Goal: Check status

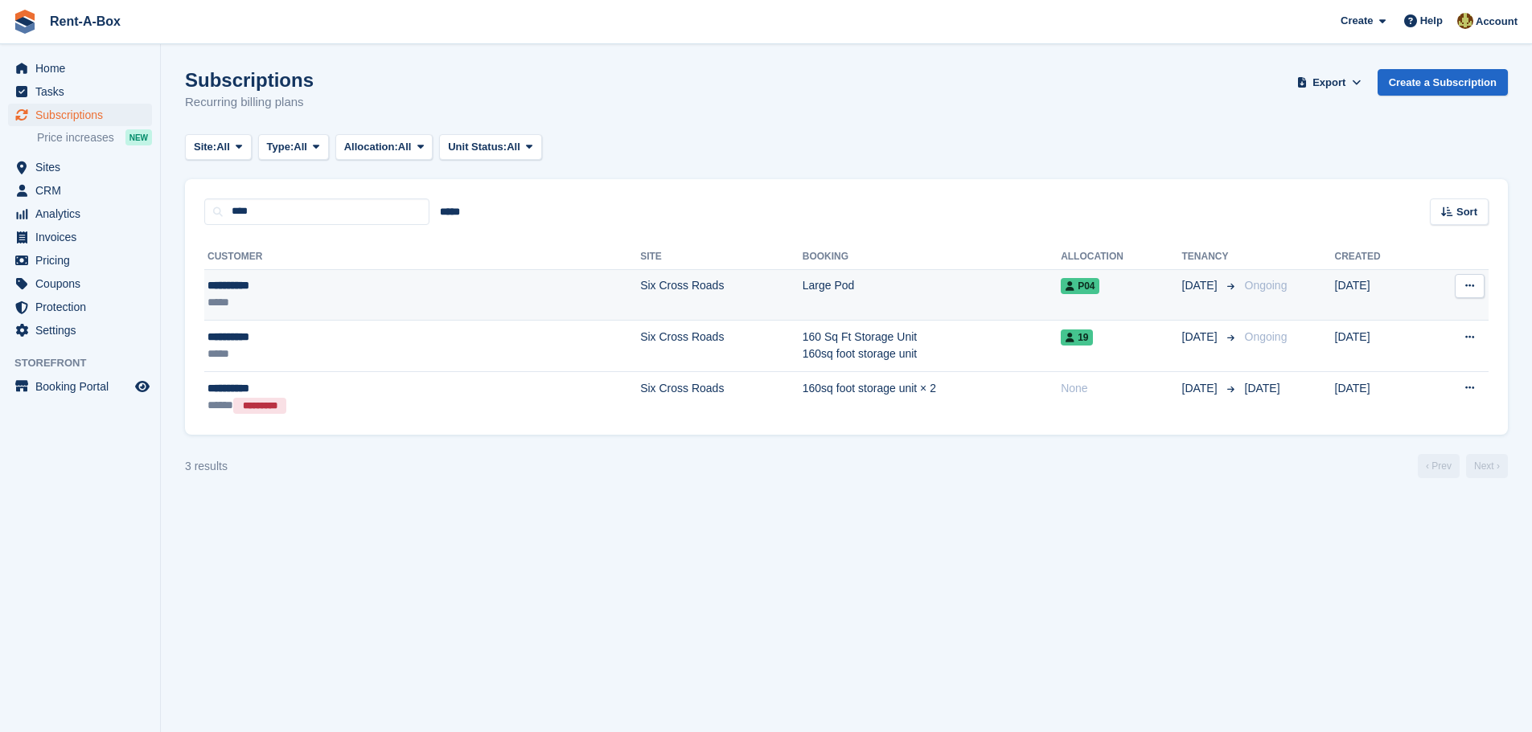
click at [640, 291] on td "Six Cross Roads" at bounding box center [721, 294] width 162 height 51
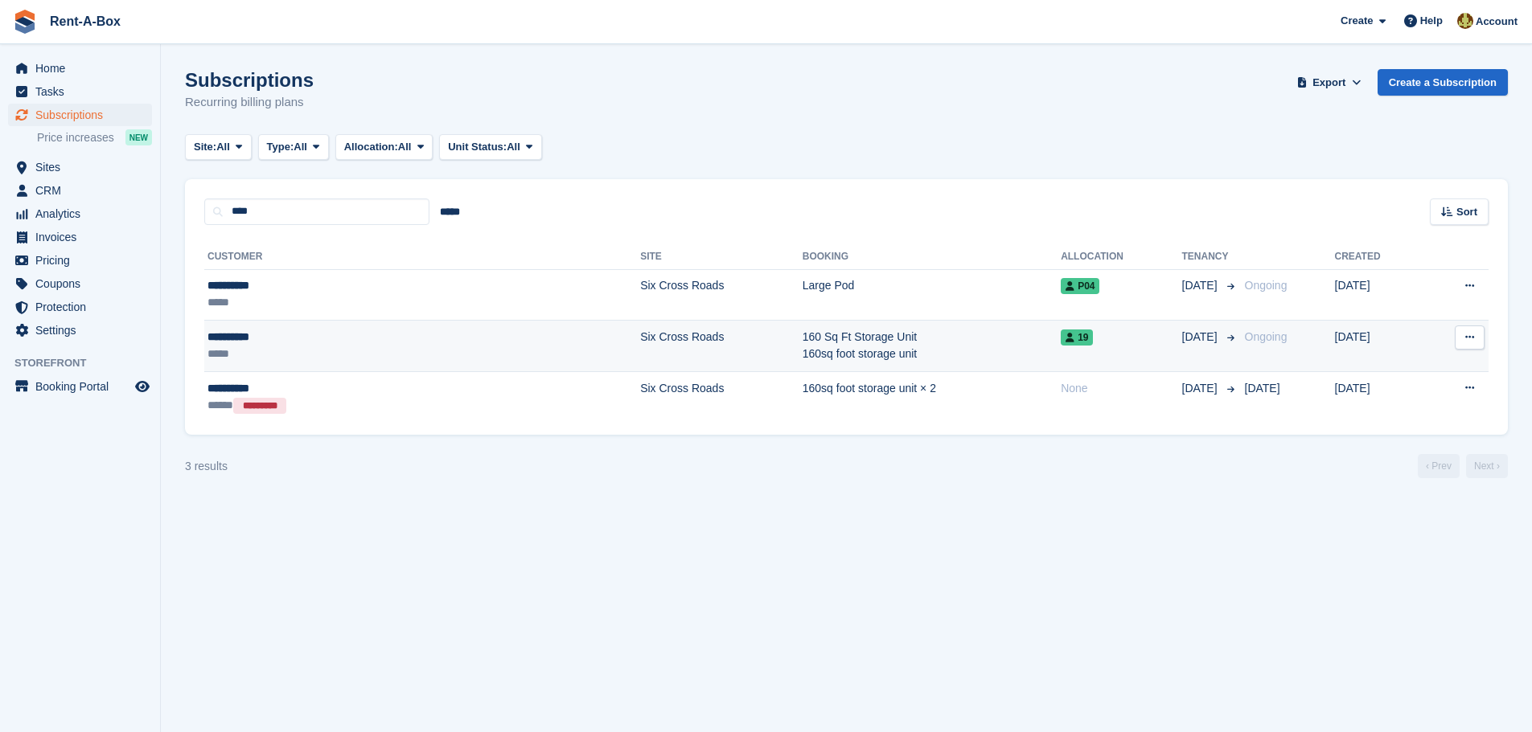
click at [248, 341] on div "**********" at bounding box center [318, 337] width 222 height 17
click at [640, 337] on td "Six Cross Roads" at bounding box center [721, 346] width 162 height 51
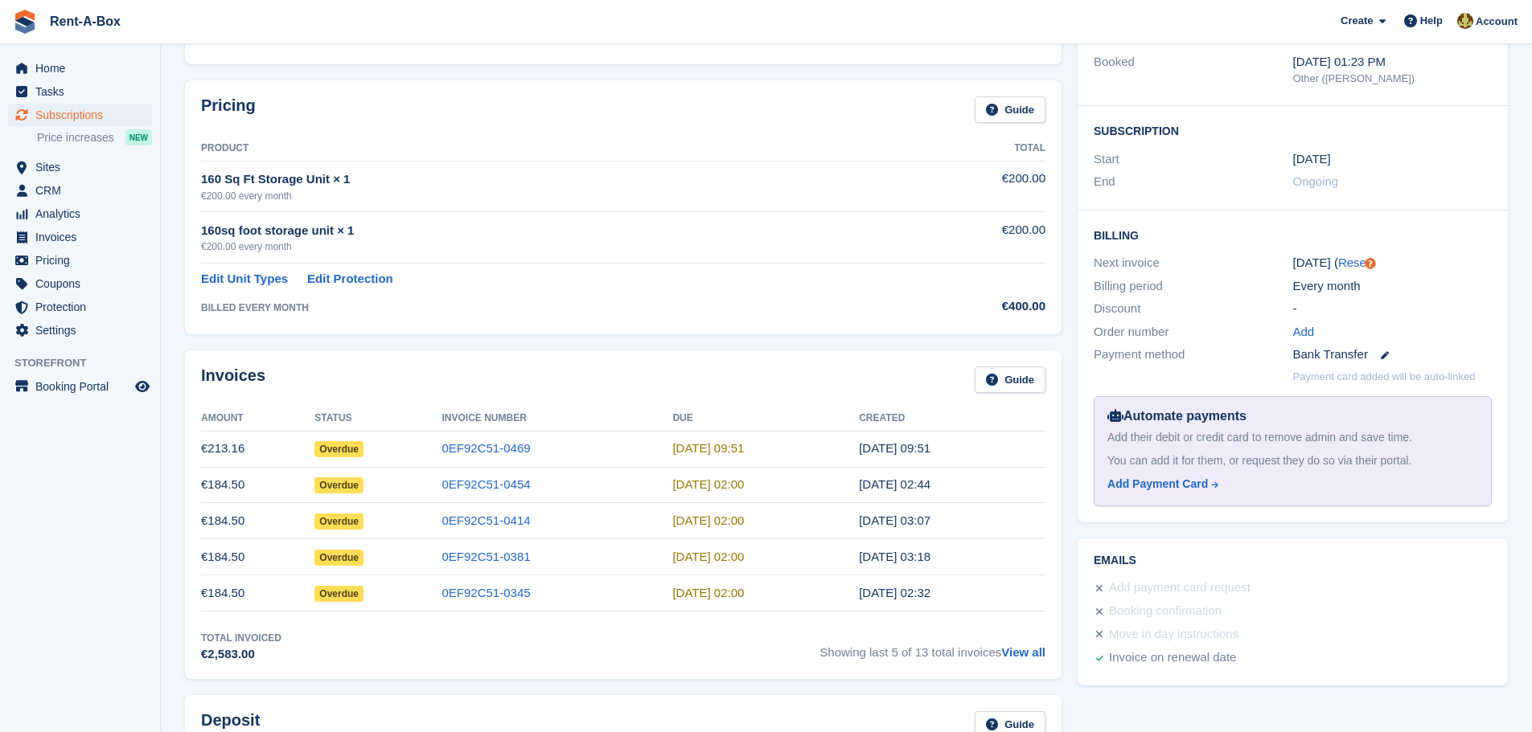
scroll to position [161, 0]
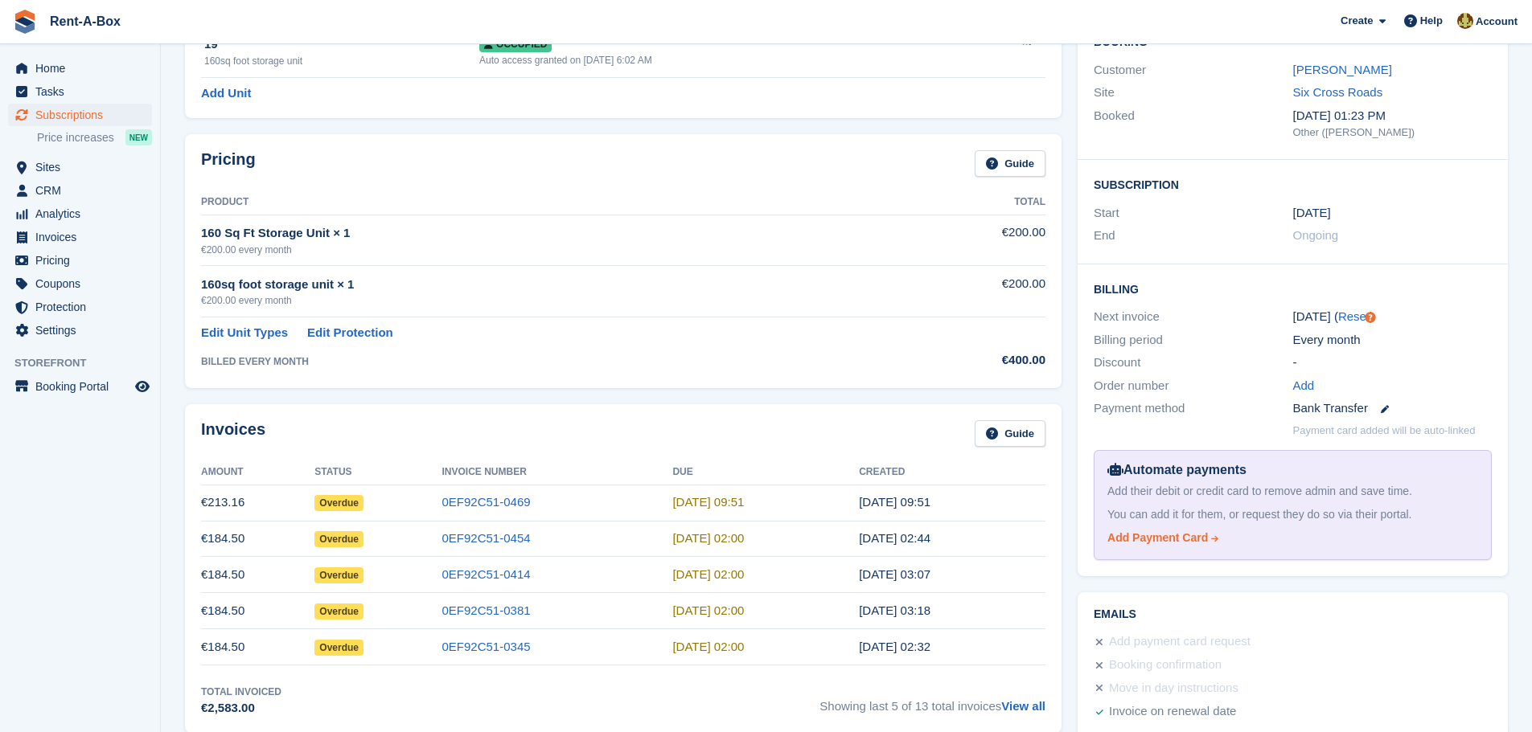
click at [1159, 542] on div "Add Payment Card" at bounding box center [1157, 538] width 100 height 17
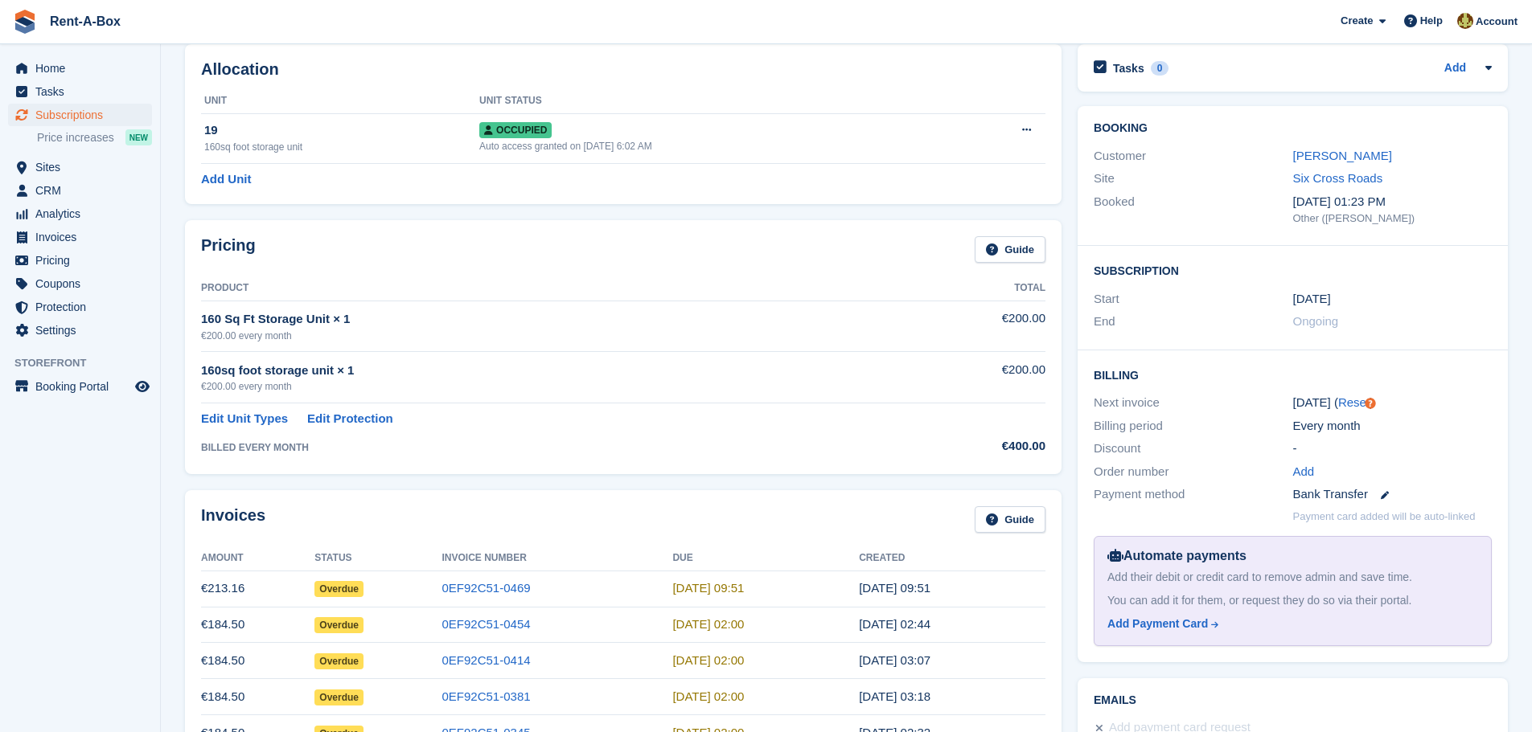
scroll to position [241, 0]
